Goal: Transaction & Acquisition: Obtain resource

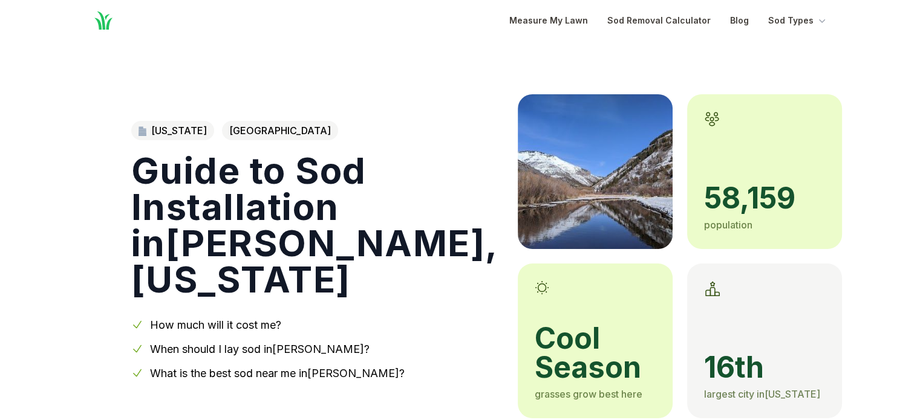
scroll to position [6, 0]
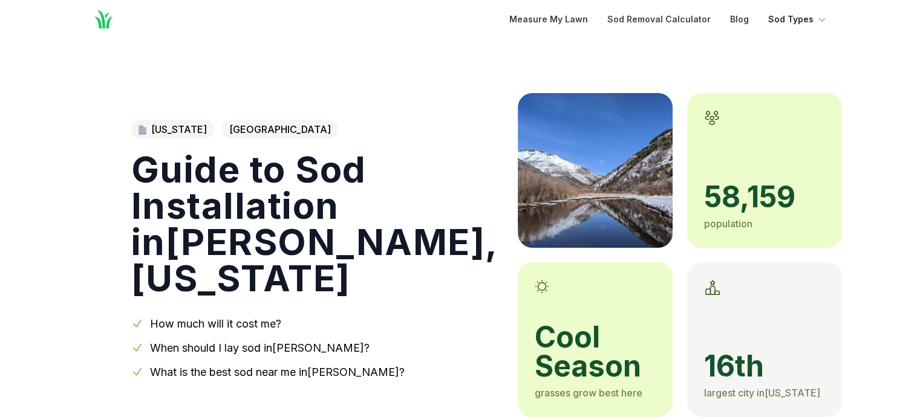
click at [820, 18] on icon "Global" at bounding box center [822, 19] width 12 height 12
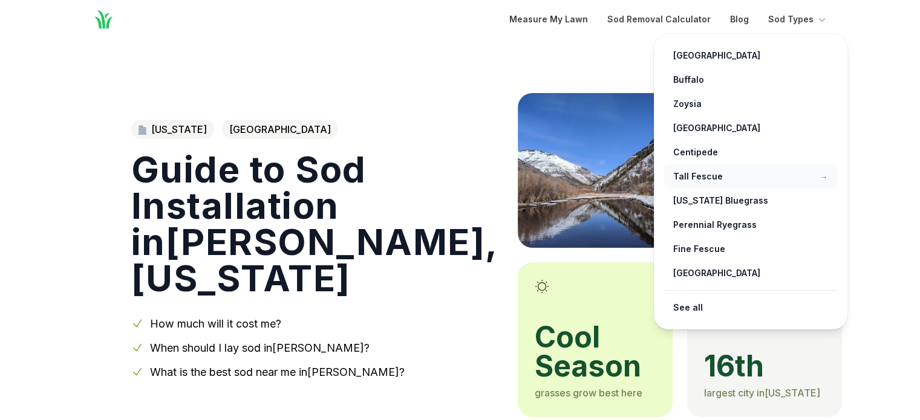
click at [701, 171] on link "Tall Fescue →" at bounding box center [751, 177] width 174 height 24
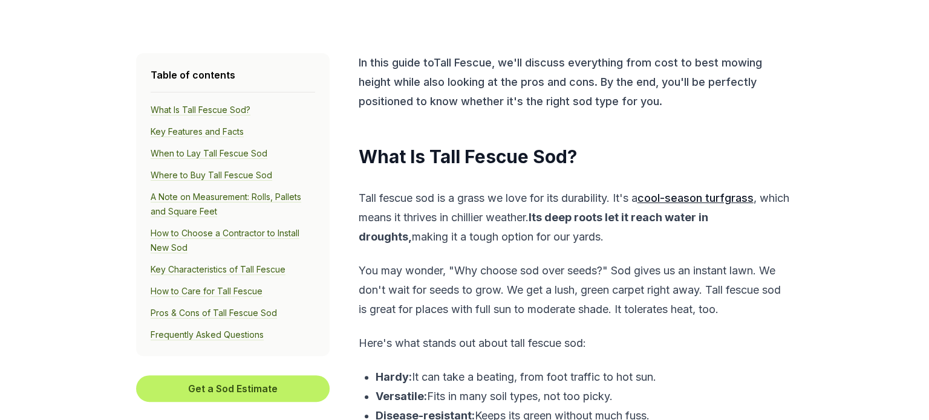
scroll to position [367, 0]
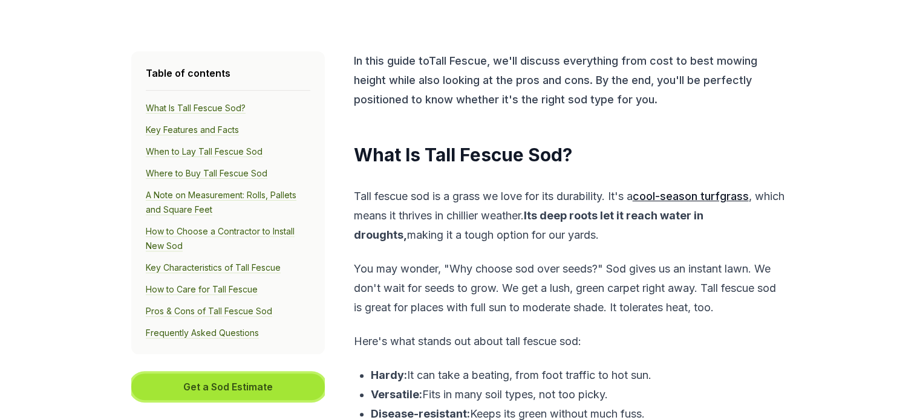
click at [246, 391] on button "Get a Sod Estimate" at bounding box center [228, 387] width 194 height 27
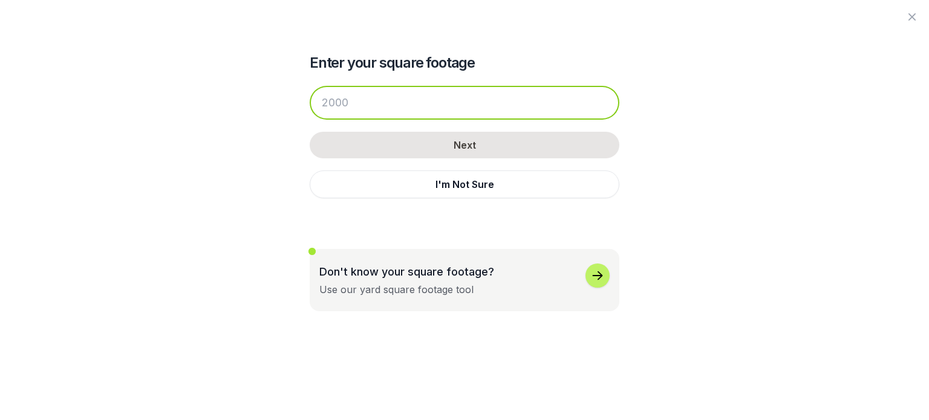
click at [369, 101] on input "number" at bounding box center [465, 103] width 310 height 34
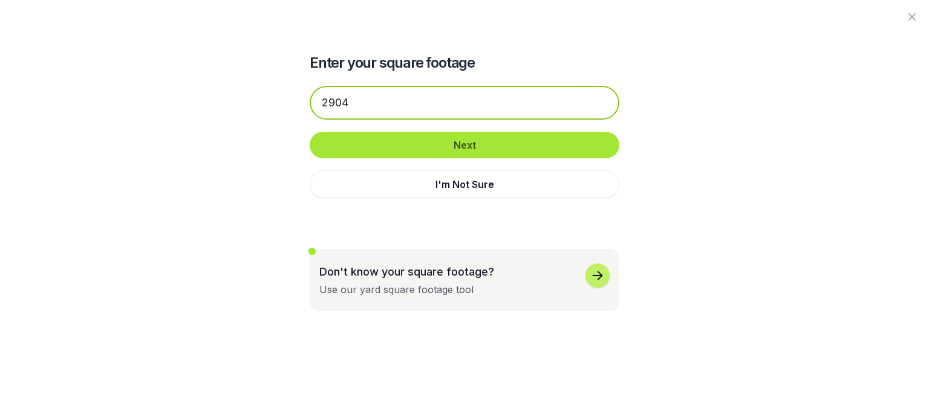
type input "2904"
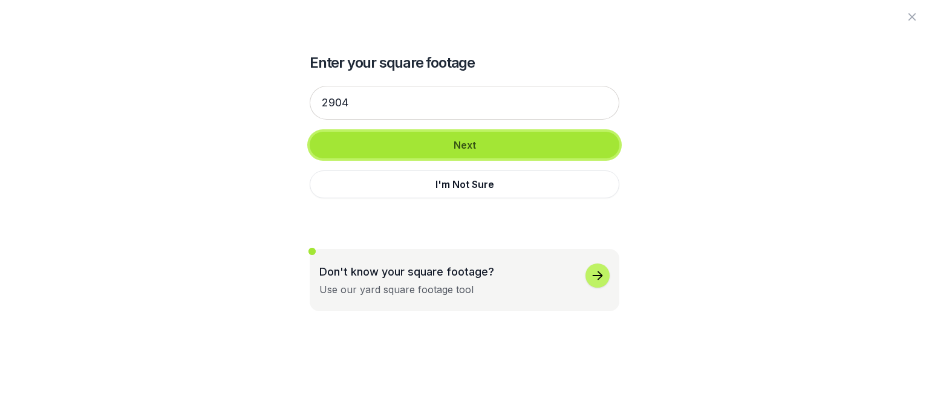
click at [414, 140] on button "Next" at bounding box center [465, 145] width 310 height 27
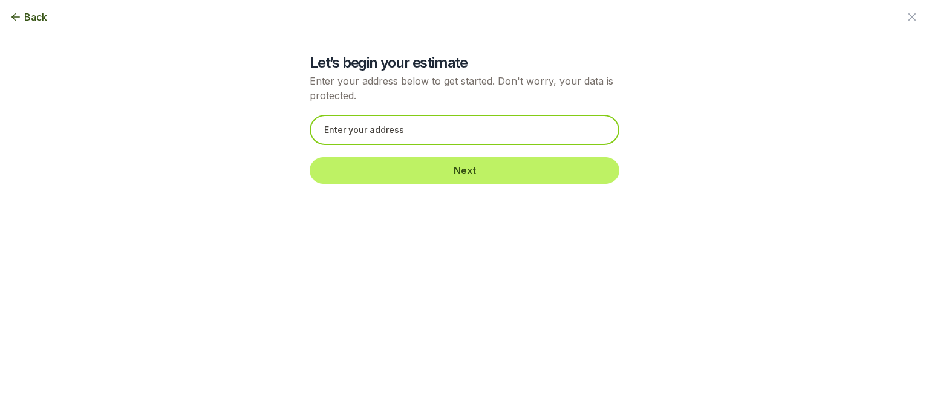
click at [420, 128] on input "text" at bounding box center [465, 130] width 310 height 30
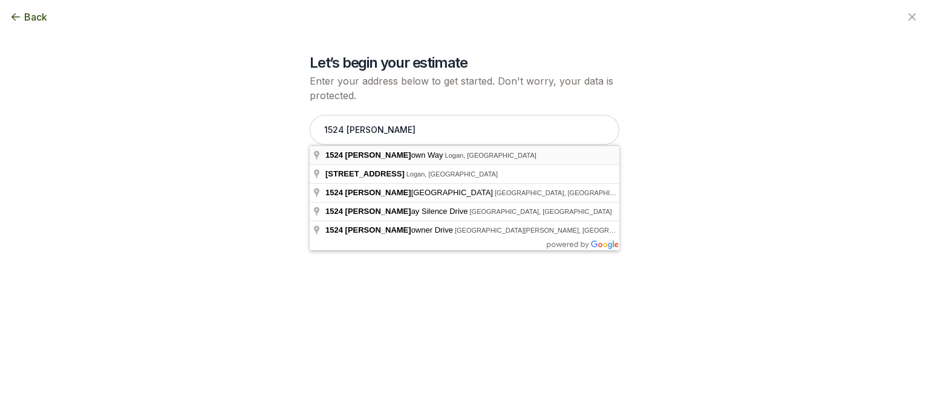
type input "[STREET_ADDRESS]"
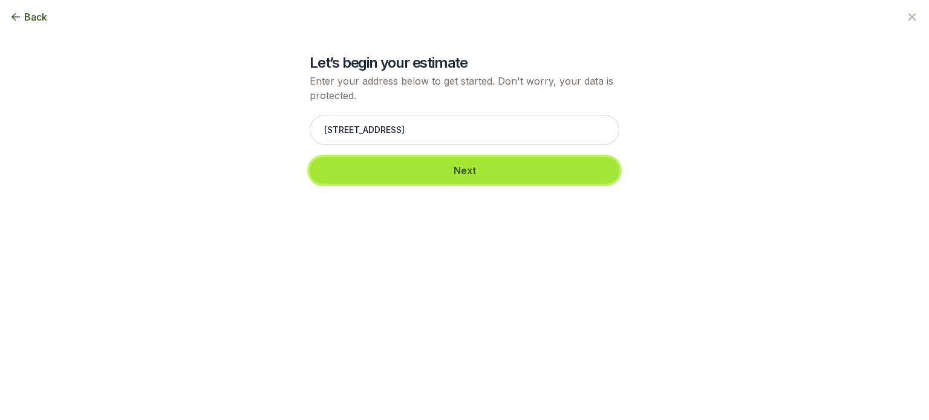
click at [436, 180] on button "Next" at bounding box center [465, 170] width 310 height 27
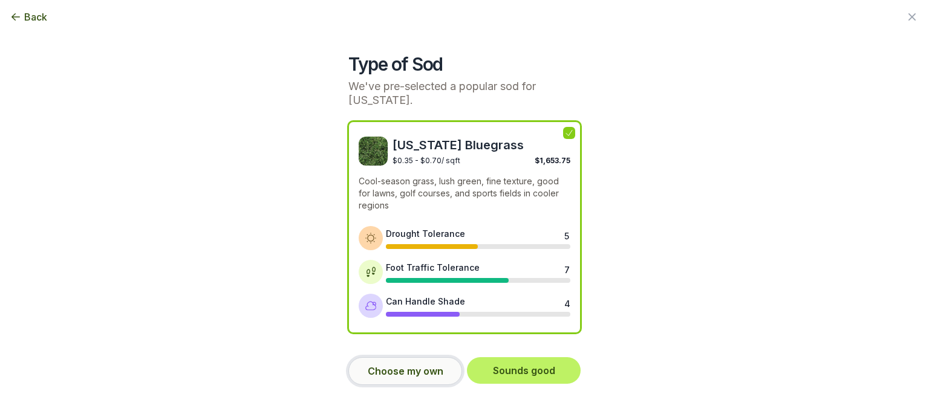
click at [409, 365] on button "Choose my own" at bounding box center [405, 372] width 114 height 28
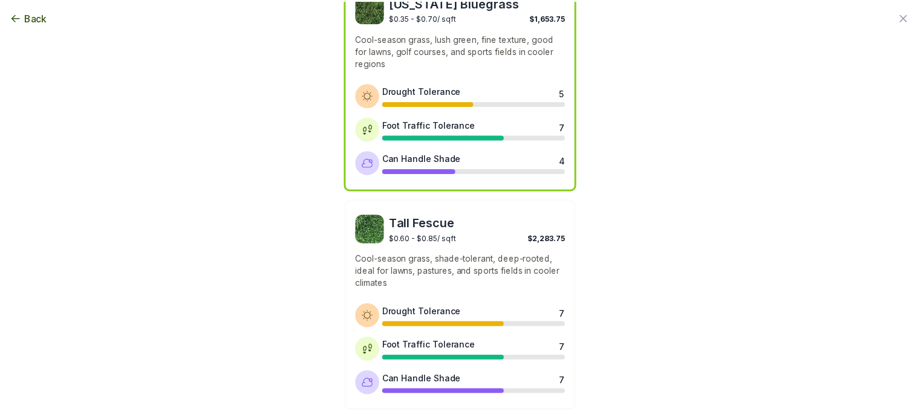
scroll to position [0, 0]
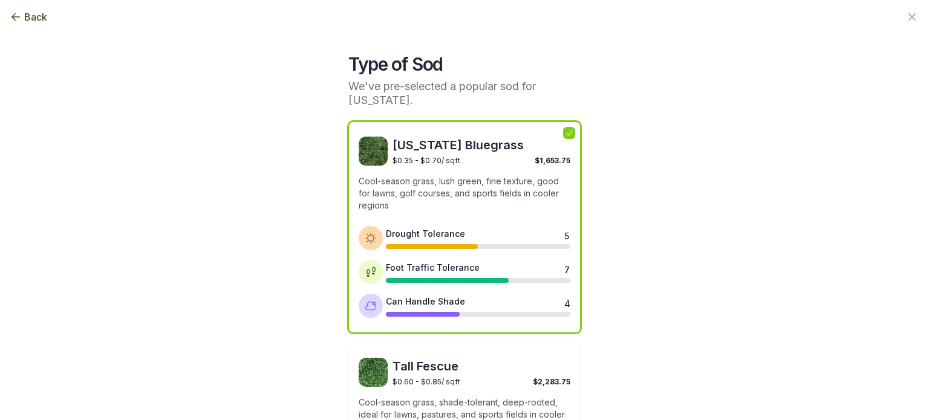
click at [914, 19] on icon "button" at bounding box center [912, 16] width 7 height 7
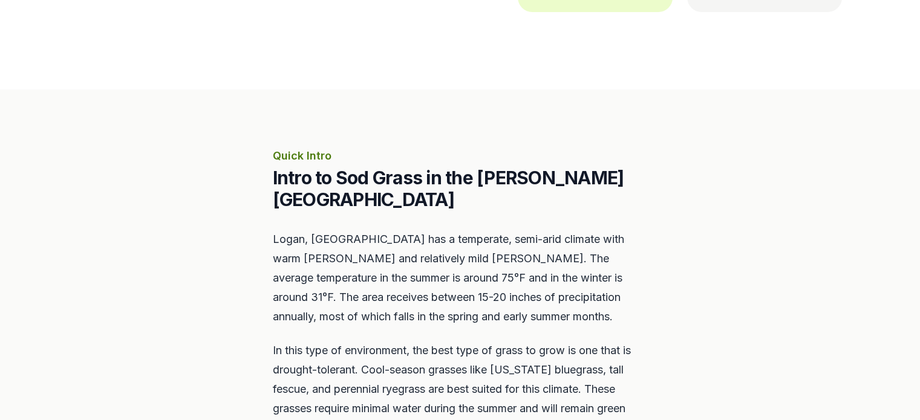
scroll to position [413, 0]
